Goal: Check status: Check status

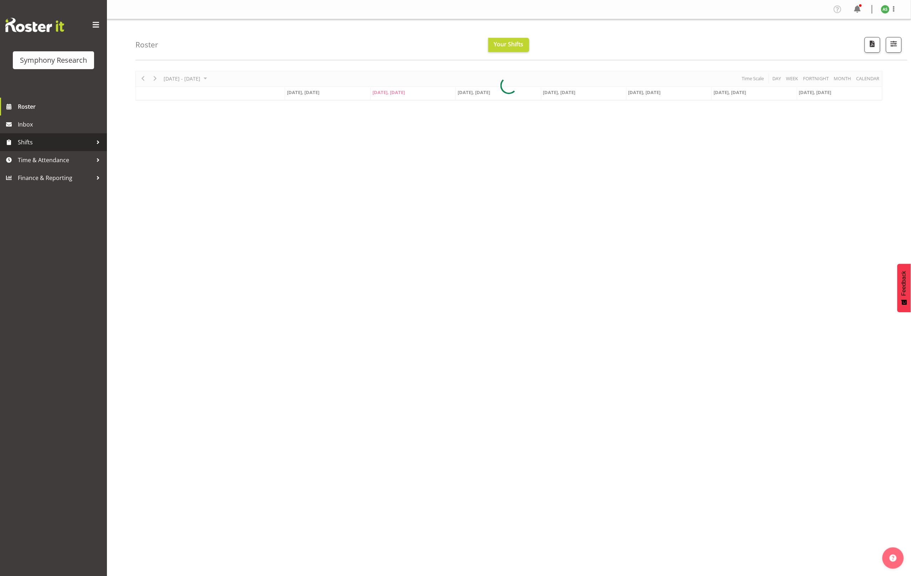
click at [50, 140] on span "Shifts" at bounding box center [55, 142] width 75 height 11
click at [51, 139] on span "Shifts" at bounding box center [55, 142] width 75 height 11
click at [35, 160] on span "My Shifts" at bounding box center [53, 162] width 96 height 11
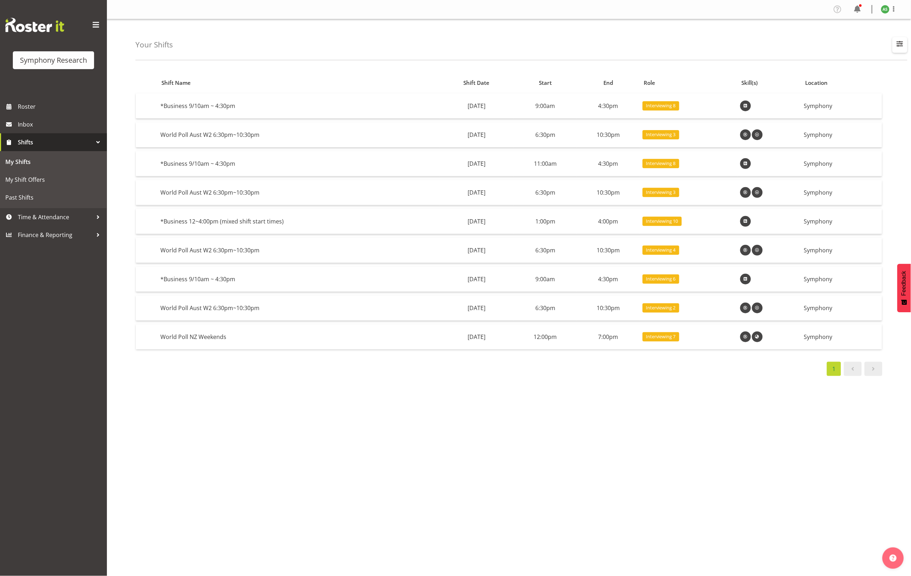
click at [896, 41] on span "button" at bounding box center [900, 43] width 9 height 9
click at [79, 140] on span "Shifts" at bounding box center [55, 142] width 75 height 11
